Goal: Task Accomplishment & Management: Use online tool/utility

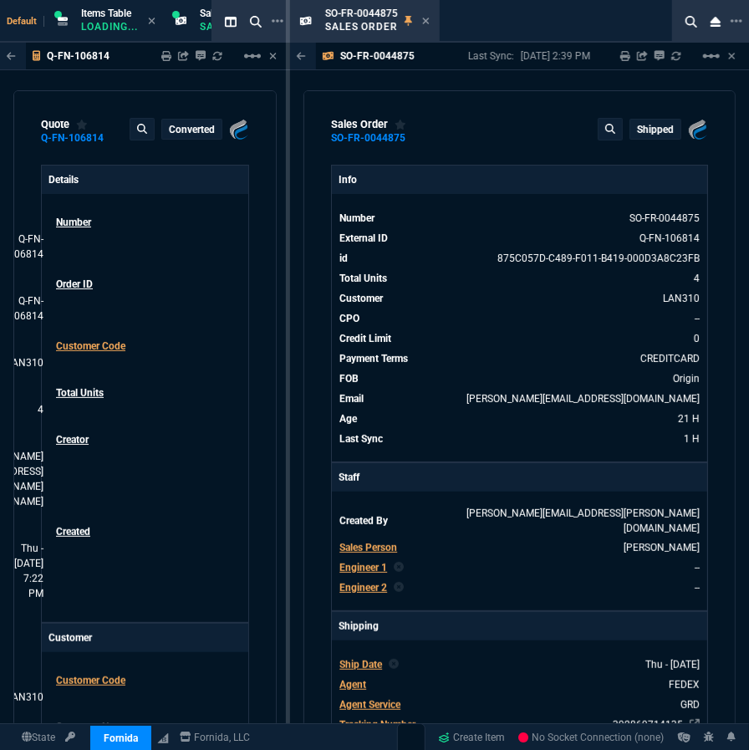
select select "12: [PERSON_NAME]"
type input "15"
type input "213"
type input "1908.52"
type input "27"
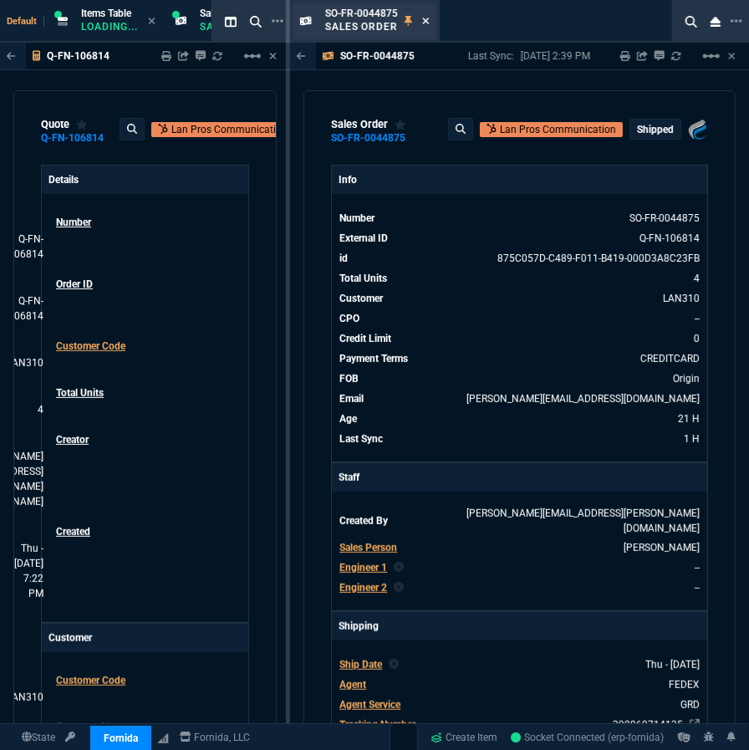
click at [426, 20] on icon at bounding box center [426, 21] width 7 height 7
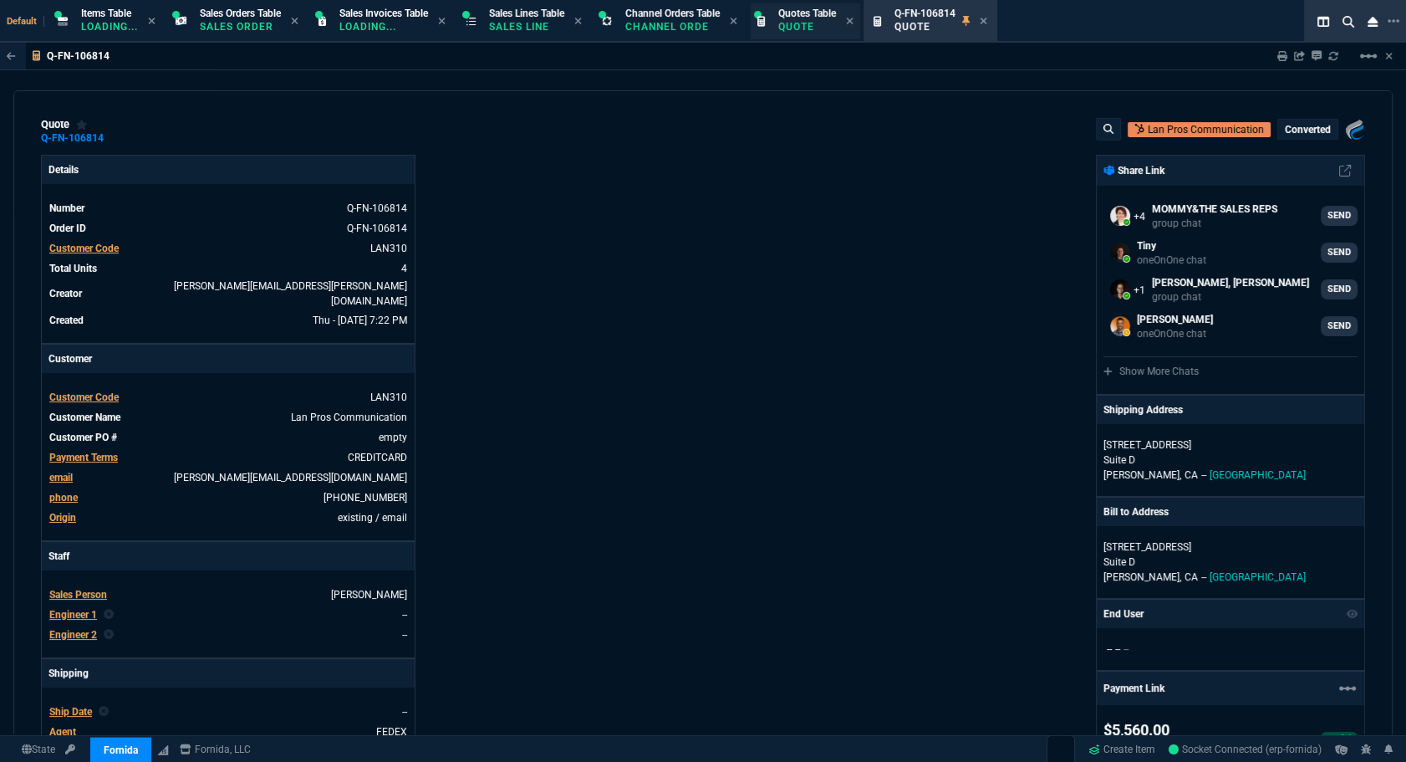
click at [748, 23] on p "Quote" at bounding box center [807, 26] width 58 height 13
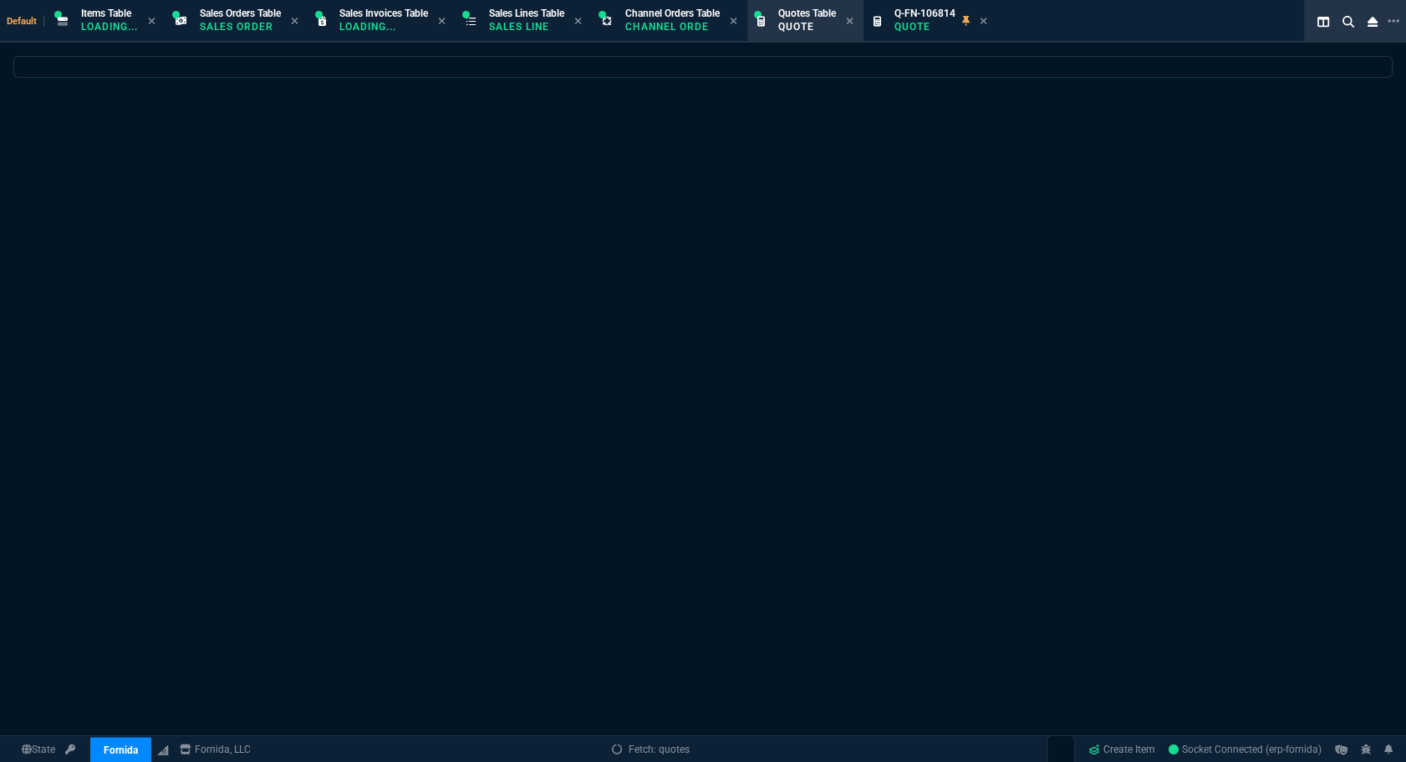
select select
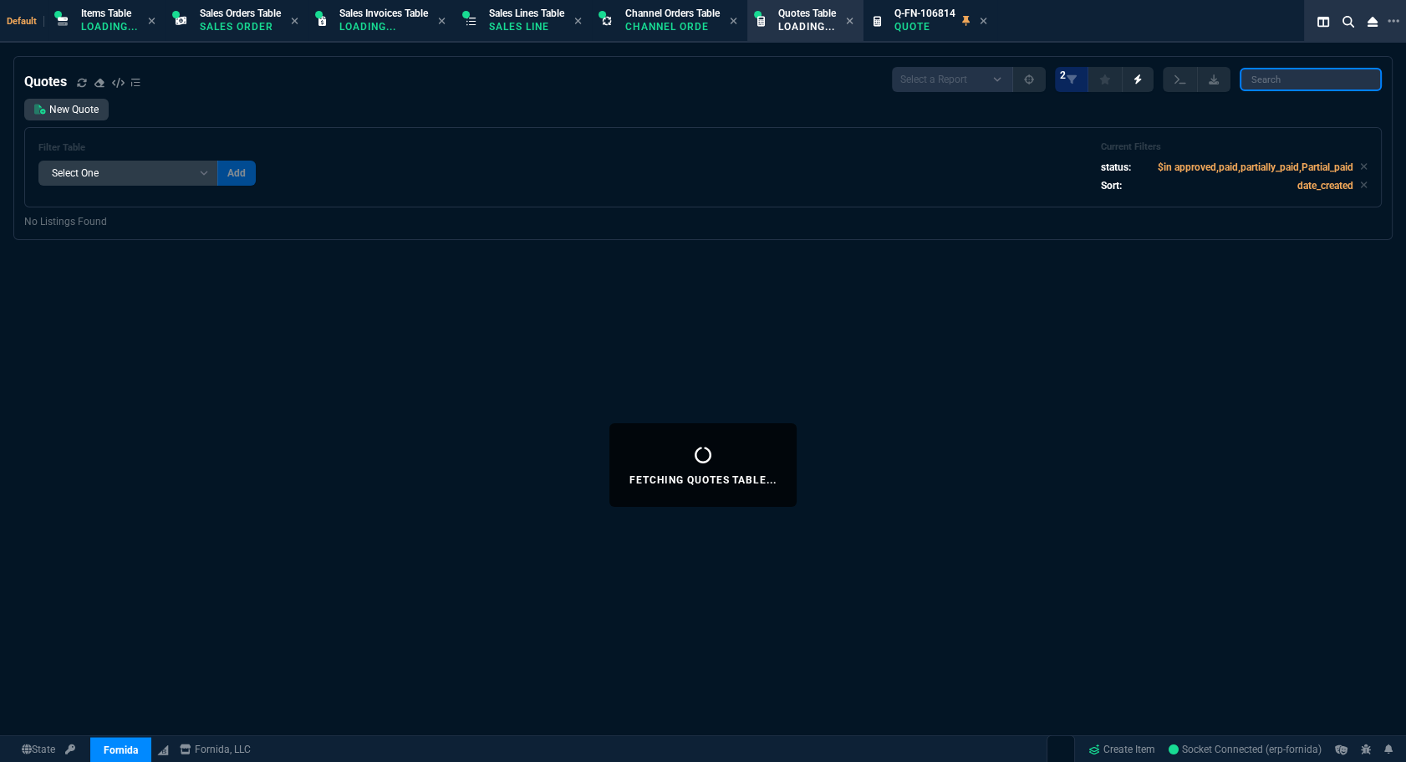
click at [748, 74] on input "search" at bounding box center [1311, 79] width 142 height 23
paste input "106813"
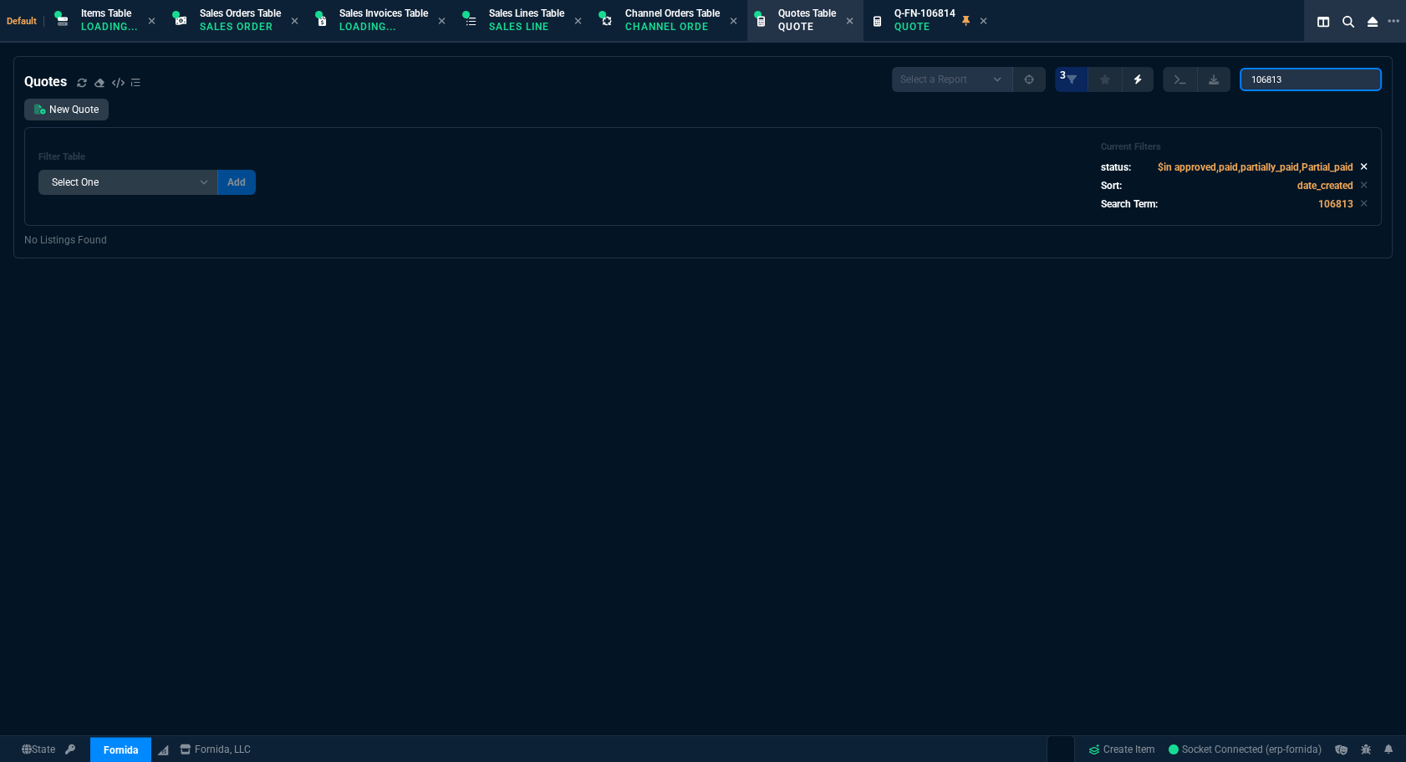
type input "106813"
click at [748, 164] on icon at bounding box center [1364, 166] width 8 height 10
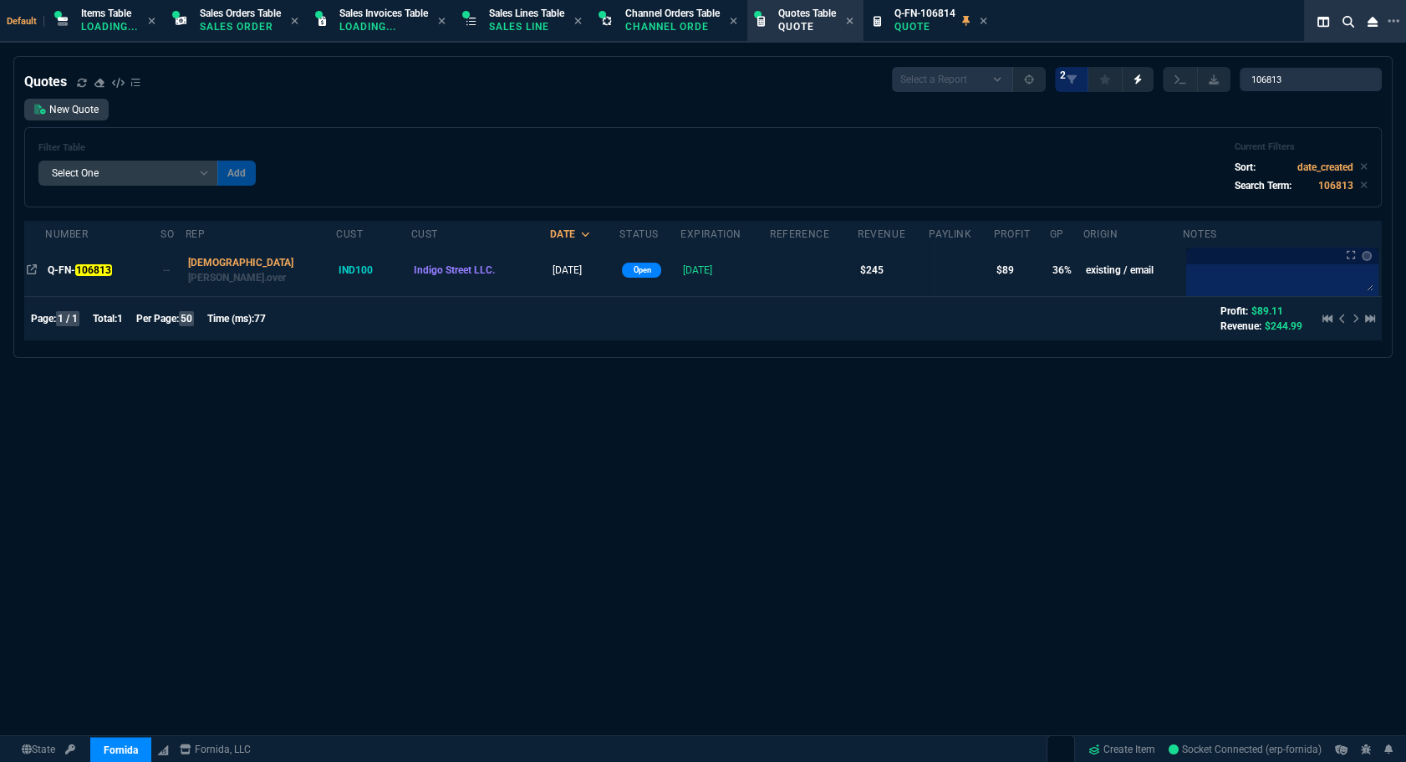
click at [94, 259] on td "Q-FN- 106813" at bounding box center [102, 270] width 115 height 52
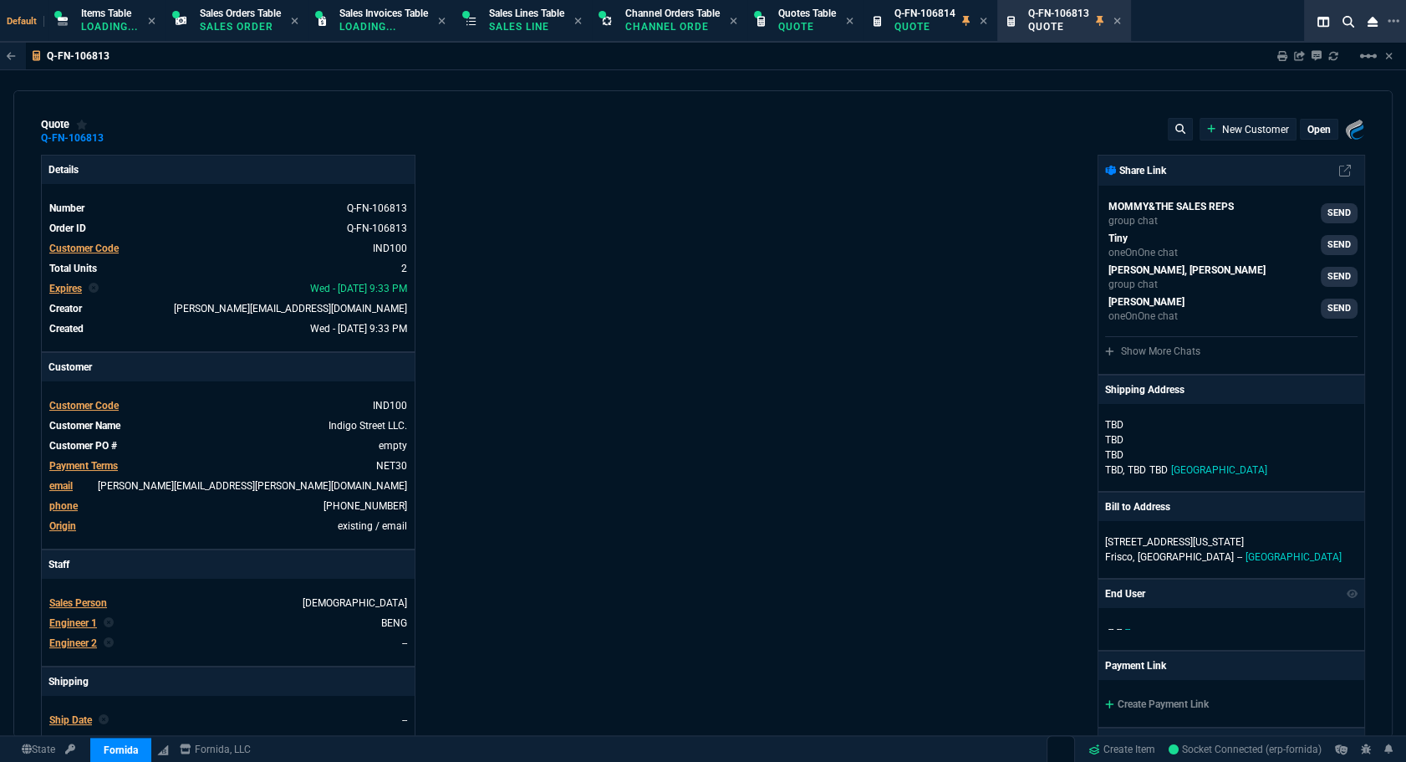
type input "13"
type input "22"
type input "100"
type input "75"
type input "22"
